Goal: Information Seeking & Learning: Learn about a topic

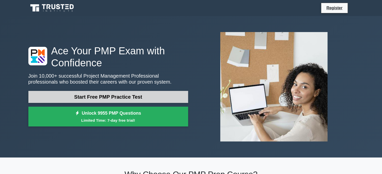
click at [112, 97] on link "Start Free PMP Practice Test" at bounding box center [108, 97] width 160 height 12
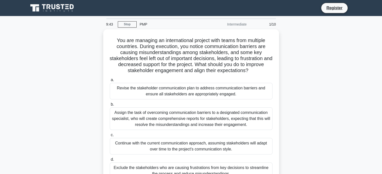
scroll to position [50, 0]
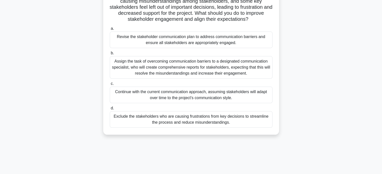
click at [176, 44] on div "Revise the stakeholder communication plan to address communication barriers and…" at bounding box center [191, 40] width 163 height 17
click at [110, 30] on input "a. Revise the stakeholder communication plan to address communication barriers …" at bounding box center [110, 28] width 0 height 3
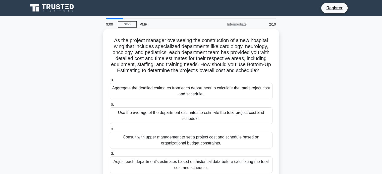
scroll to position [25, 0]
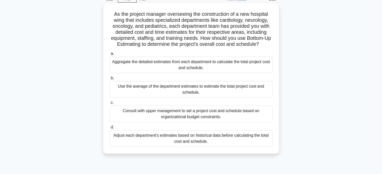
click at [216, 66] on div "Aggregate the detailed estimates from each department to calculate the total pr…" at bounding box center [191, 65] width 163 height 17
click at [110, 55] on input "a. Aggregate the detailed estimates from each department to calculate the total…" at bounding box center [110, 53] width 0 height 3
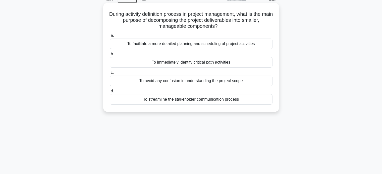
scroll to position [0, 0]
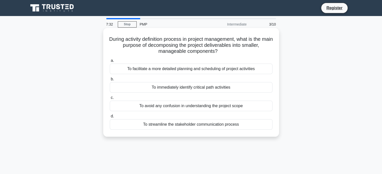
click at [212, 69] on div "To facilitate a more detailed planning and scheduling of project activities" at bounding box center [191, 69] width 163 height 11
click at [110, 62] on input "a. To facilitate a more detailed planning and scheduling of project activities" at bounding box center [110, 60] width 0 height 3
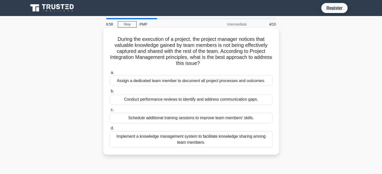
click at [196, 141] on div "Implement a knowledge management system to facilitate knowledge sharing among t…" at bounding box center [191, 139] width 163 height 17
click at [110, 130] on input "d. Implement a knowledge management system to facilitate knowledge sharing amon…" at bounding box center [110, 128] width 0 height 3
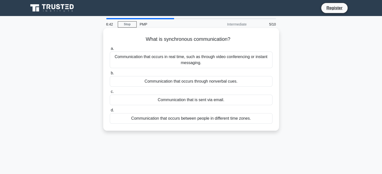
click at [191, 63] on div "Communication that occurs in real time, such as through video conferencing or i…" at bounding box center [191, 60] width 163 height 17
click at [110, 50] on input "a. Communication that occurs in real time, such as through video conferencing o…" at bounding box center [110, 48] width 0 height 3
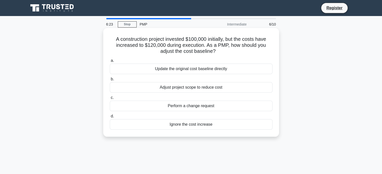
click at [184, 88] on div "Adjust project scope to reduce cost" at bounding box center [191, 87] width 163 height 11
click at [110, 81] on input "b. Adjust project scope to reduce cost" at bounding box center [110, 79] width 0 height 3
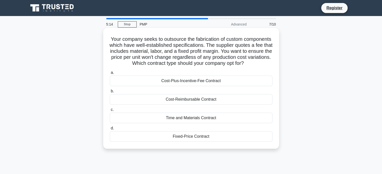
click at [182, 123] on div "Time and Materials Contract" at bounding box center [191, 118] width 163 height 11
click at [110, 112] on input "c. Time and Materials Contract" at bounding box center [110, 109] width 0 height 3
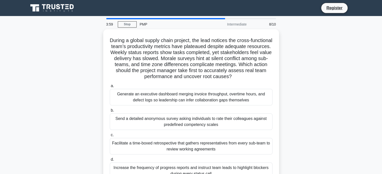
scroll to position [25, 0]
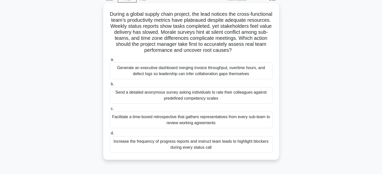
click at [188, 120] on div "Facilitate a time-boxed retrospective that gathers representatives from every s…" at bounding box center [191, 120] width 163 height 17
click at [110, 111] on input "c. Facilitate a time-boxed retrospective that gathers representatives from ever…" at bounding box center [110, 108] width 0 height 3
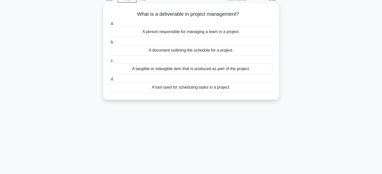
scroll to position [0, 0]
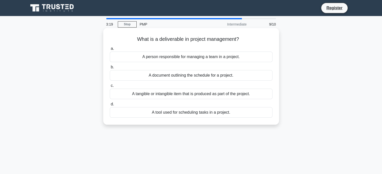
click at [197, 75] on div "A document outlining the schedule for a project." at bounding box center [191, 75] width 163 height 11
click at [110, 69] on input "b. A document outlining the schedule for a project." at bounding box center [110, 67] width 0 height 3
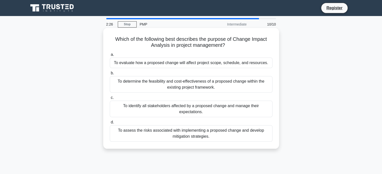
click at [213, 65] on div "To evaluate how a proposed change will affect project scope, schedule, and reso…" at bounding box center [191, 63] width 163 height 11
click at [110, 56] on input "a. To evaluate how a proposed change will affect project scope, schedule, and r…" at bounding box center [110, 54] width 0 height 3
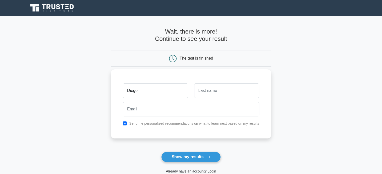
type input "Diego"
type input "Martin"
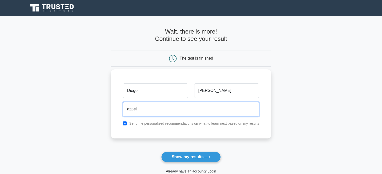
type input "azpeitia.dm@gmail.com"
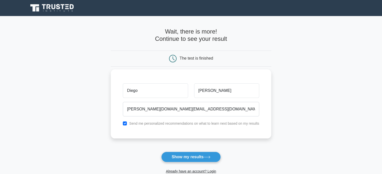
click at [120, 123] on div "Send me personalized recommendations on what to learn next based on my results" at bounding box center [191, 124] width 142 height 6
click at [124, 124] on input "checkbox" at bounding box center [125, 124] width 4 height 4
checkbox input "false"
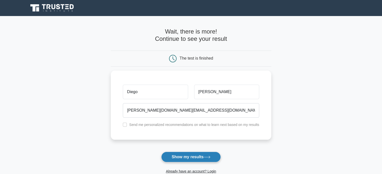
click at [187, 158] on button "Show my results" at bounding box center [190, 157] width 59 height 11
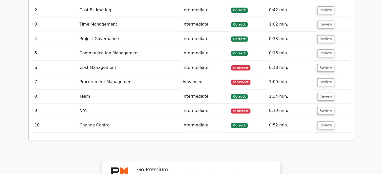
scroll to position [702, 0]
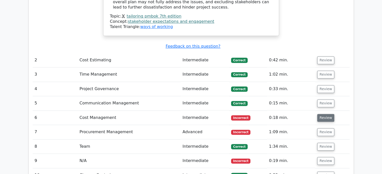
click at [321, 114] on button "Review" at bounding box center [325, 118] width 17 height 8
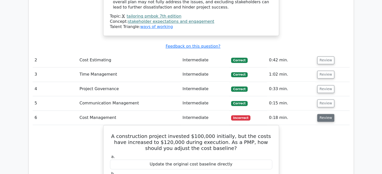
click at [325, 114] on button "Review" at bounding box center [325, 118] width 17 height 8
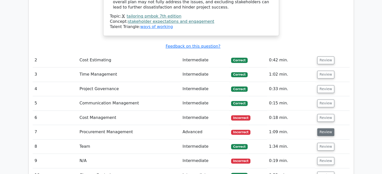
click at [324, 128] on button "Review" at bounding box center [325, 132] width 17 height 8
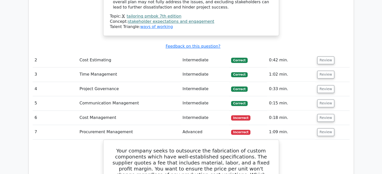
scroll to position [753, 0]
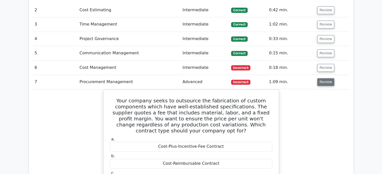
click at [322, 78] on button "Review" at bounding box center [325, 82] width 17 height 8
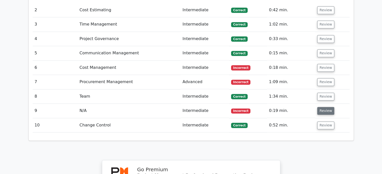
click at [323, 107] on button "Review" at bounding box center [325, 111] width 17 height 8
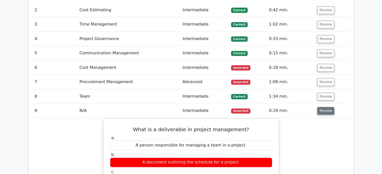
click at [324, 107] on button "Review" at bounding box center [325, 111] width 17 height 8
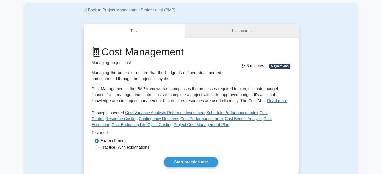
scroll to position [50, 0]
